Goal: Communication & Community: Answer question/provide support

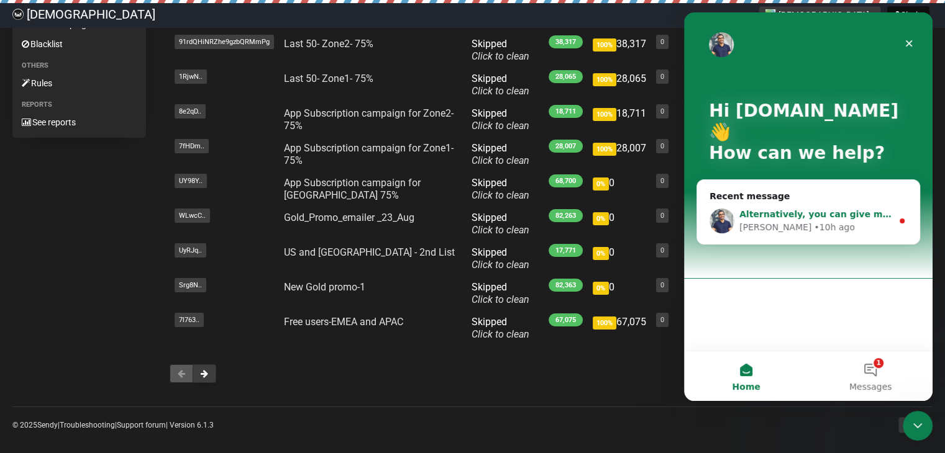
scroll to position [171, 0]
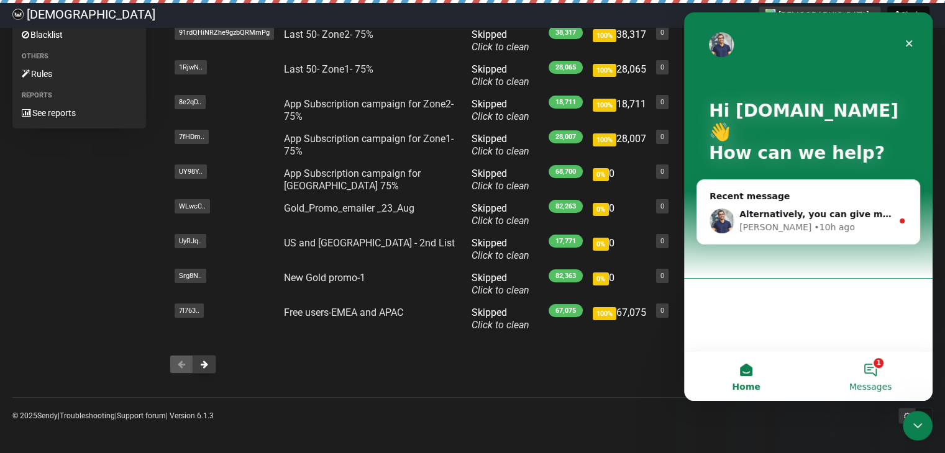
click at [872, 373] on button "1 Messages" at bounding box center [870, 377] width 124 height 50
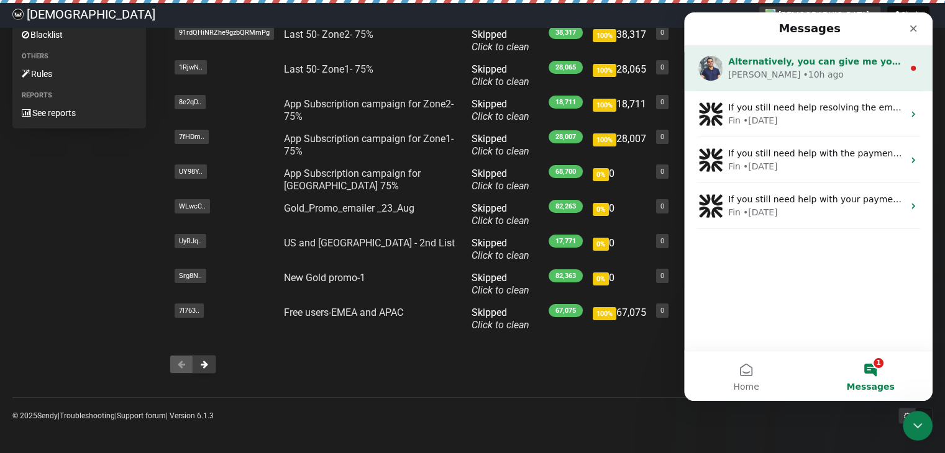
click at [778, 60] on span "Alternatively, you can give me your login for Sendgrid and I can investigate." at bounding box center [915, 62] width 375 height 10
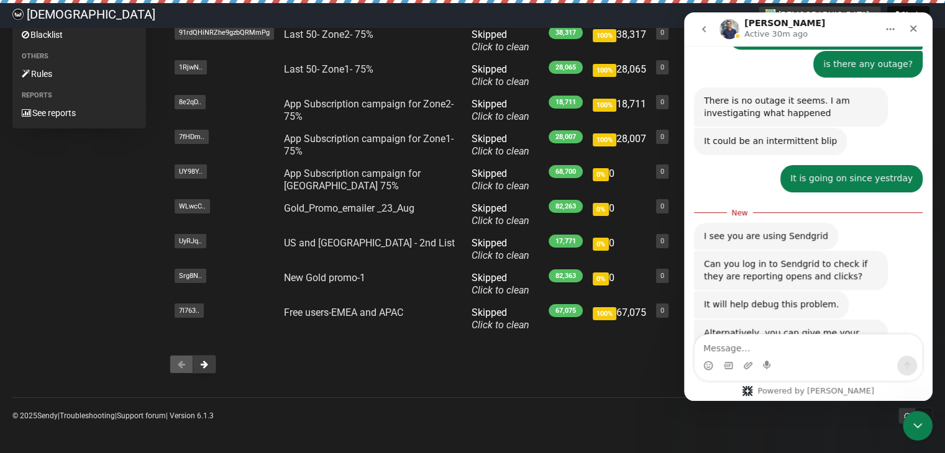
scroll to position [612, 0]
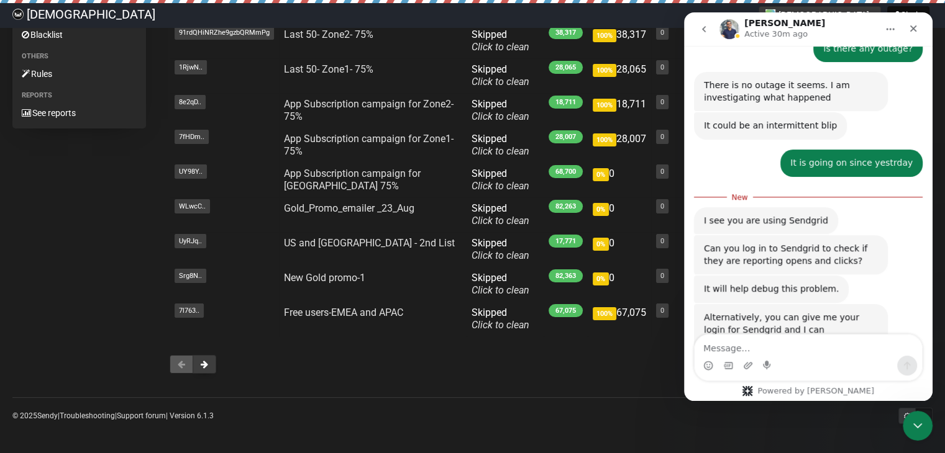
click at [778, 341] on textarea "Message…" at bounding box center [807, 345] width 227 height 21
click at [793, 344] on textarea "Message…" at bounding box center [807, 345] width 227 height 21
type textarea "w"
type textarea "we are using sendybay"
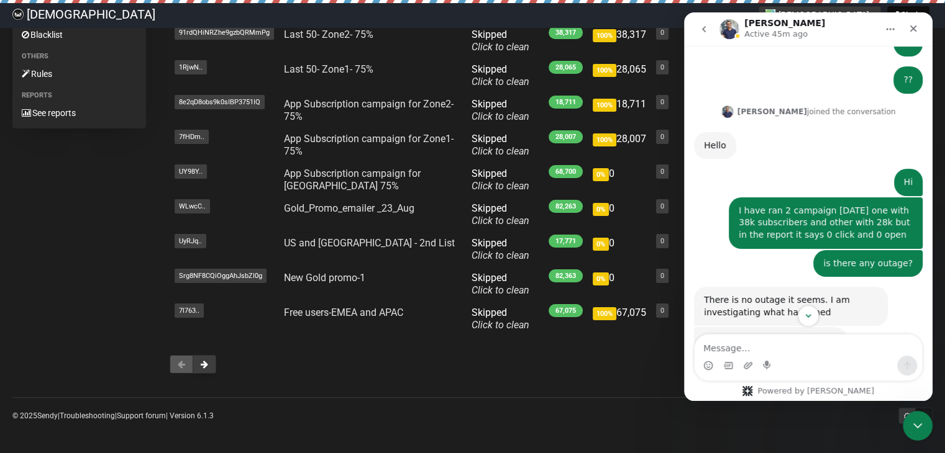
scroll to position [645, 0]
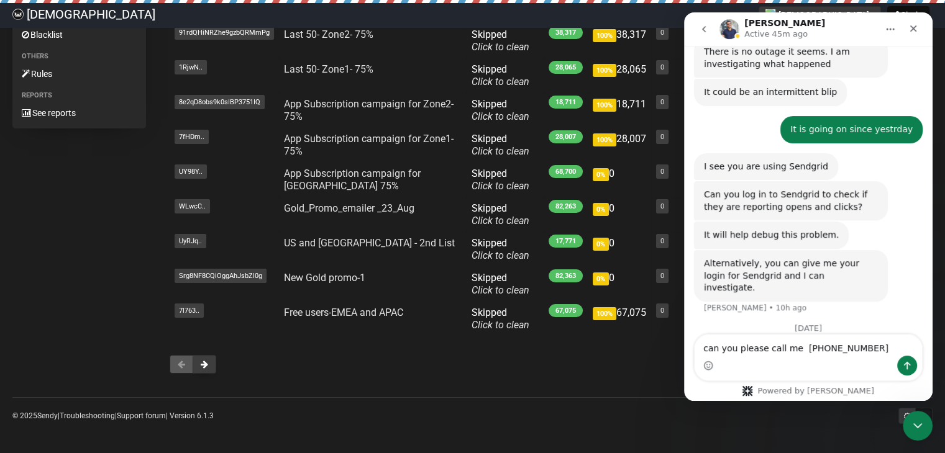
type textarea "can you please call me [PHONE_NUMBER]"
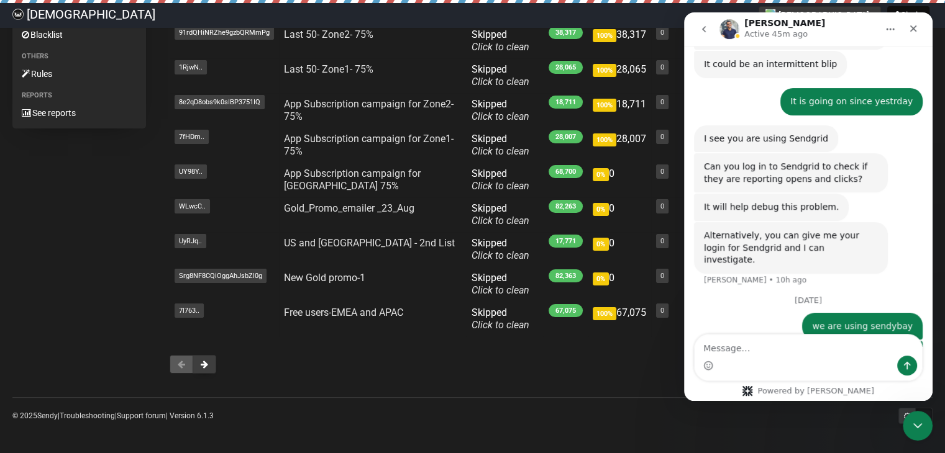
type textarea "4"
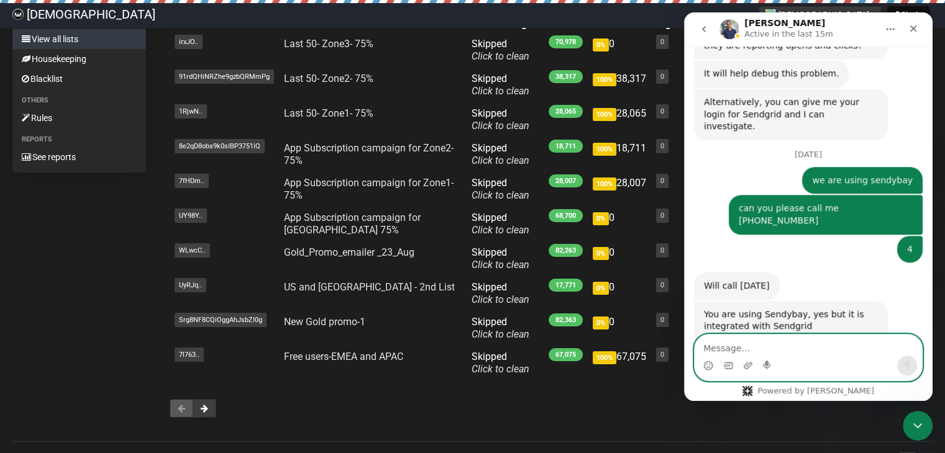
scroll to position [109, 0]
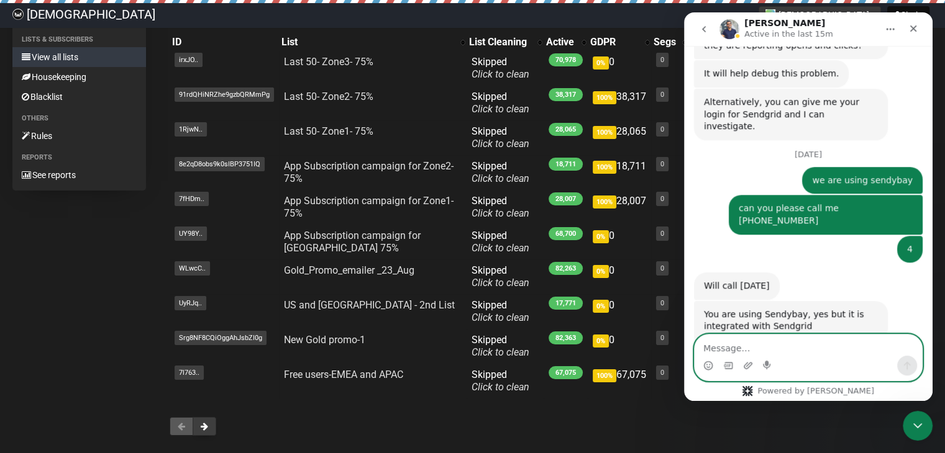
click at [743, 354] on textarea "Message…" at bounding box center [807, 345] width 227 height 21
type textarea "ok"
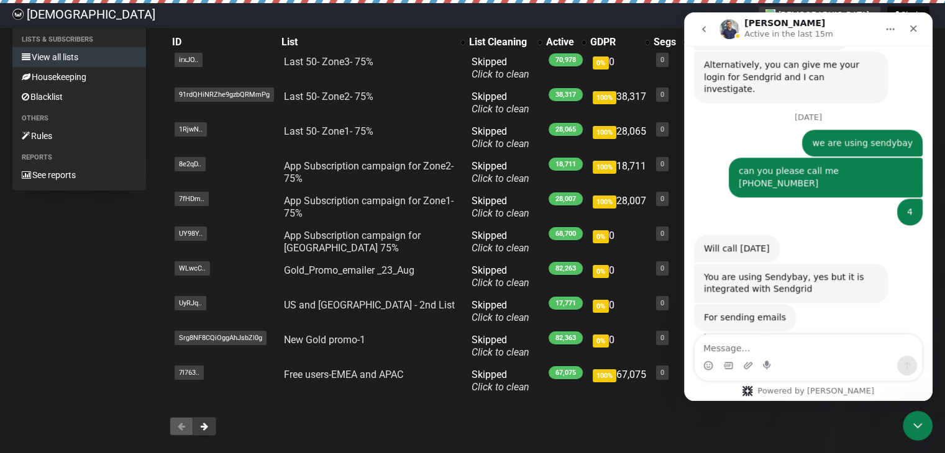
click at [73, 289] on div "Campaigns All campaigns New campaign Templates All templates Lists & subscriber…" at bounding box center [472, 189] width 920 height 520
click at [917, 30] on icon "Close" at bounding box center [913, 29] width 10 height 10
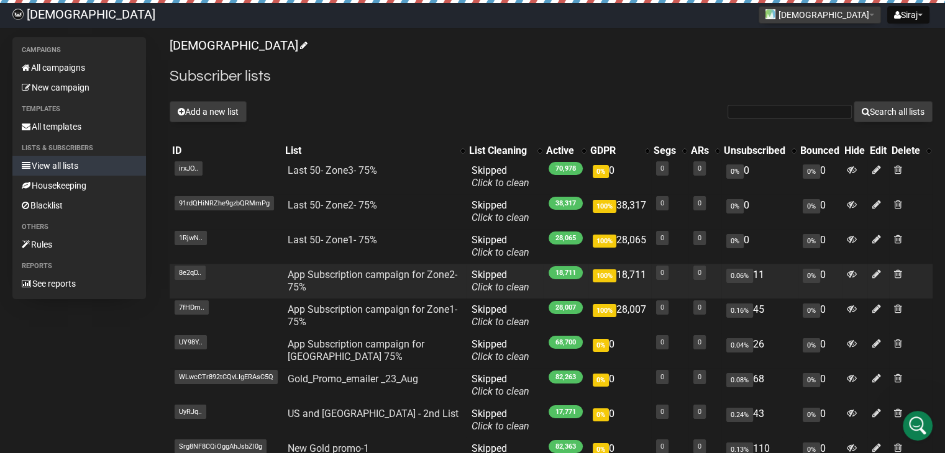
scroll to position [0, 0]
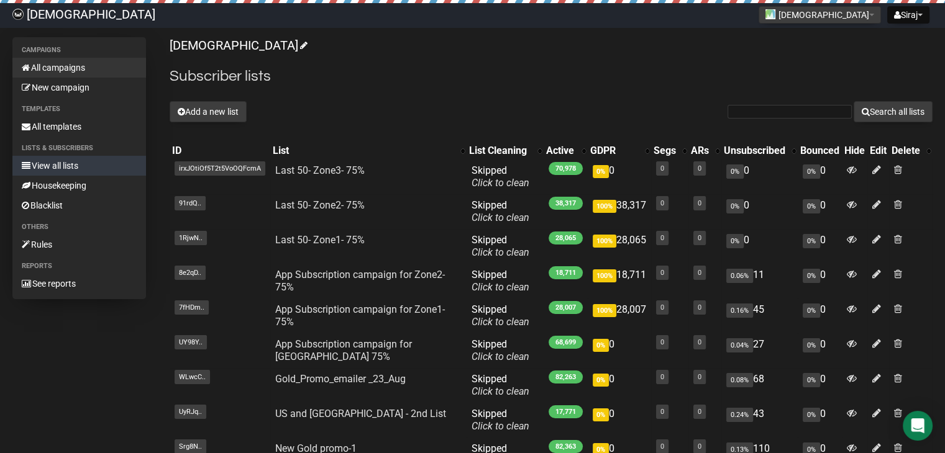
click at [82, 65] on link "All campaigns" at bounding box center [79, 68] width 134 height 20
